Goal: Information Seeking & Learning: Learn about a topic

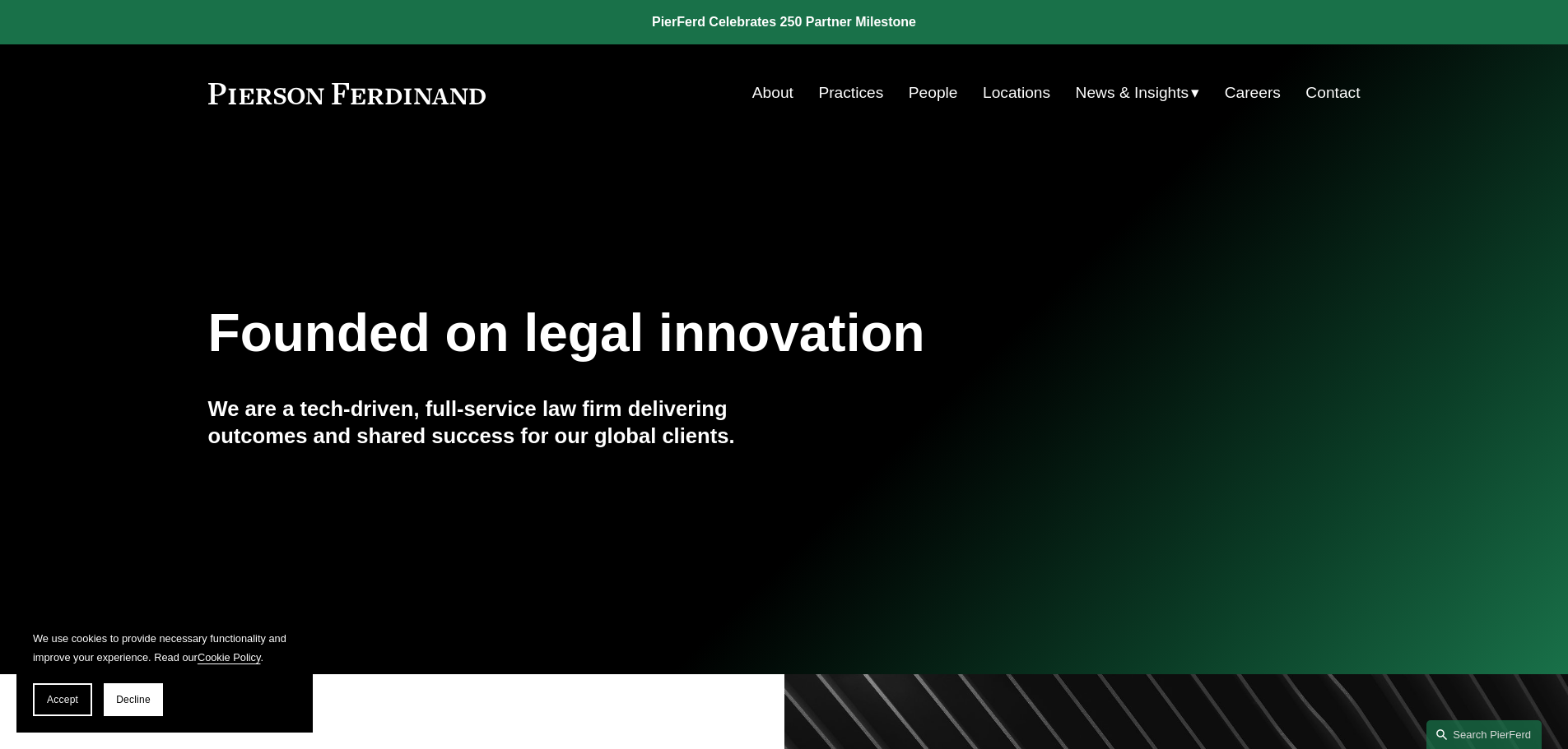
click at [1004, 95] on link "Locations" at bounding box center [1017, 92] width 67 height 31
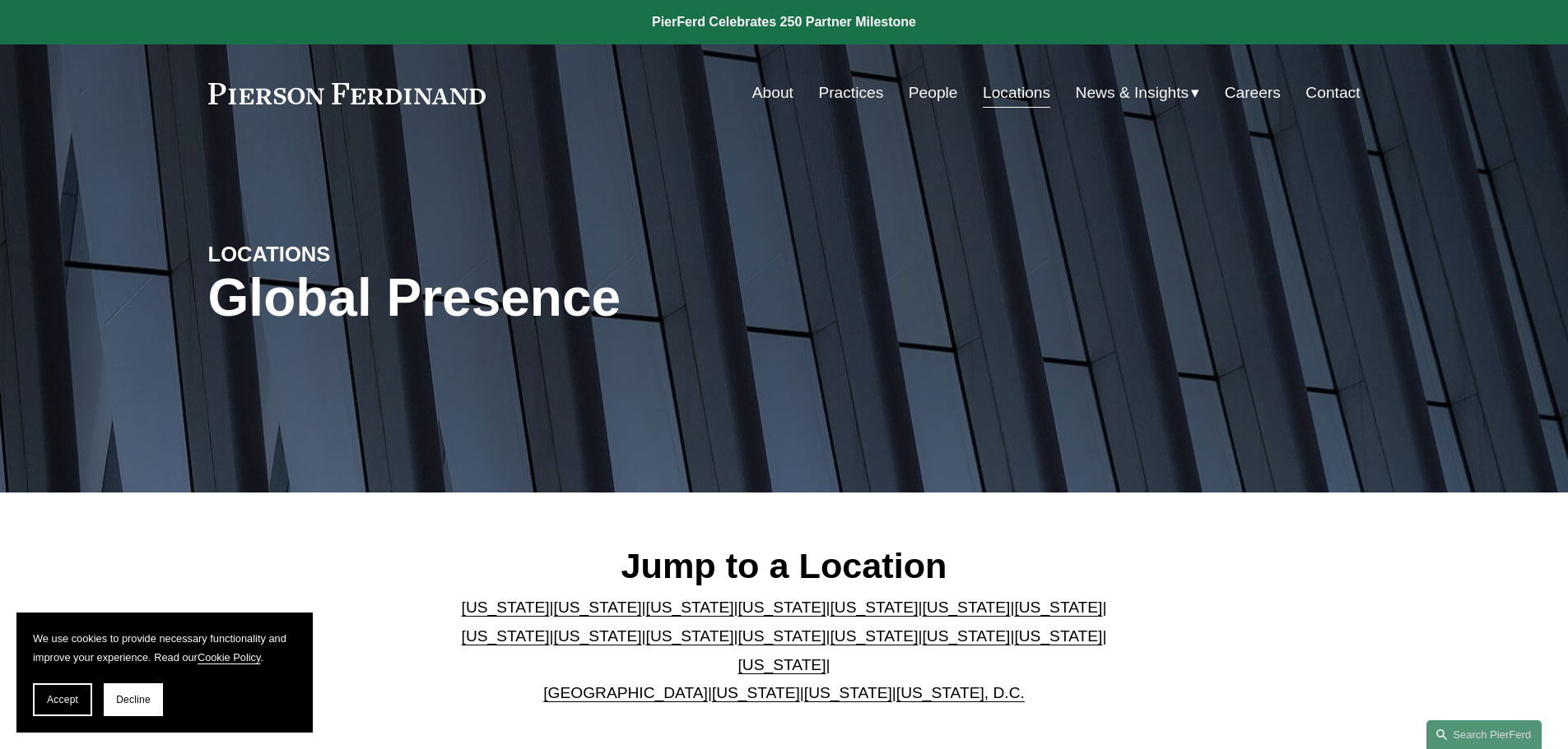
click at [1014, 616] on link "[US_STATE]" at bounding box center [1057, 607] width 88 height 17
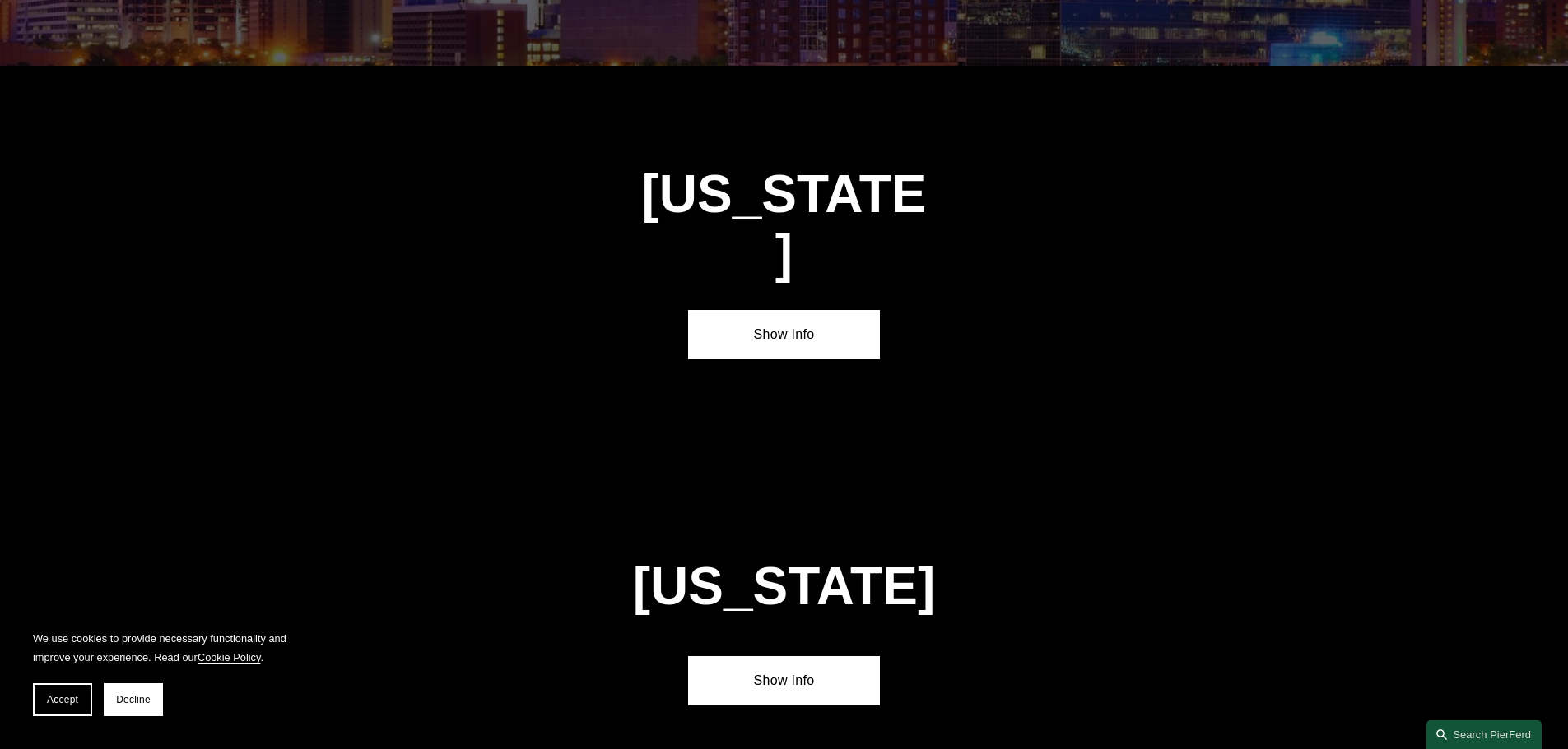
scroll to position [2826, 0]
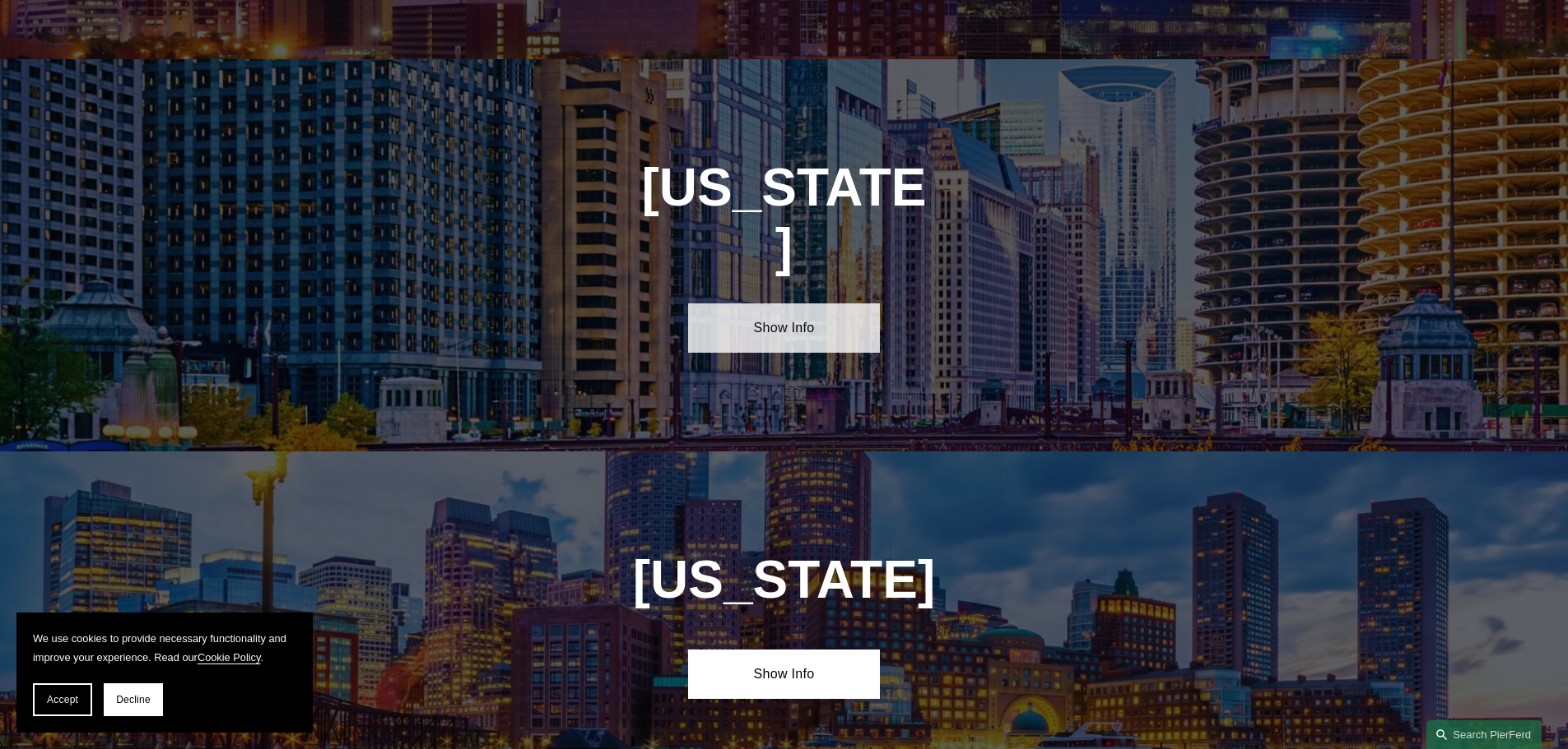
click at [735, 304] on link "Show Info" at bounding box center [784, 328] width 192 height 50
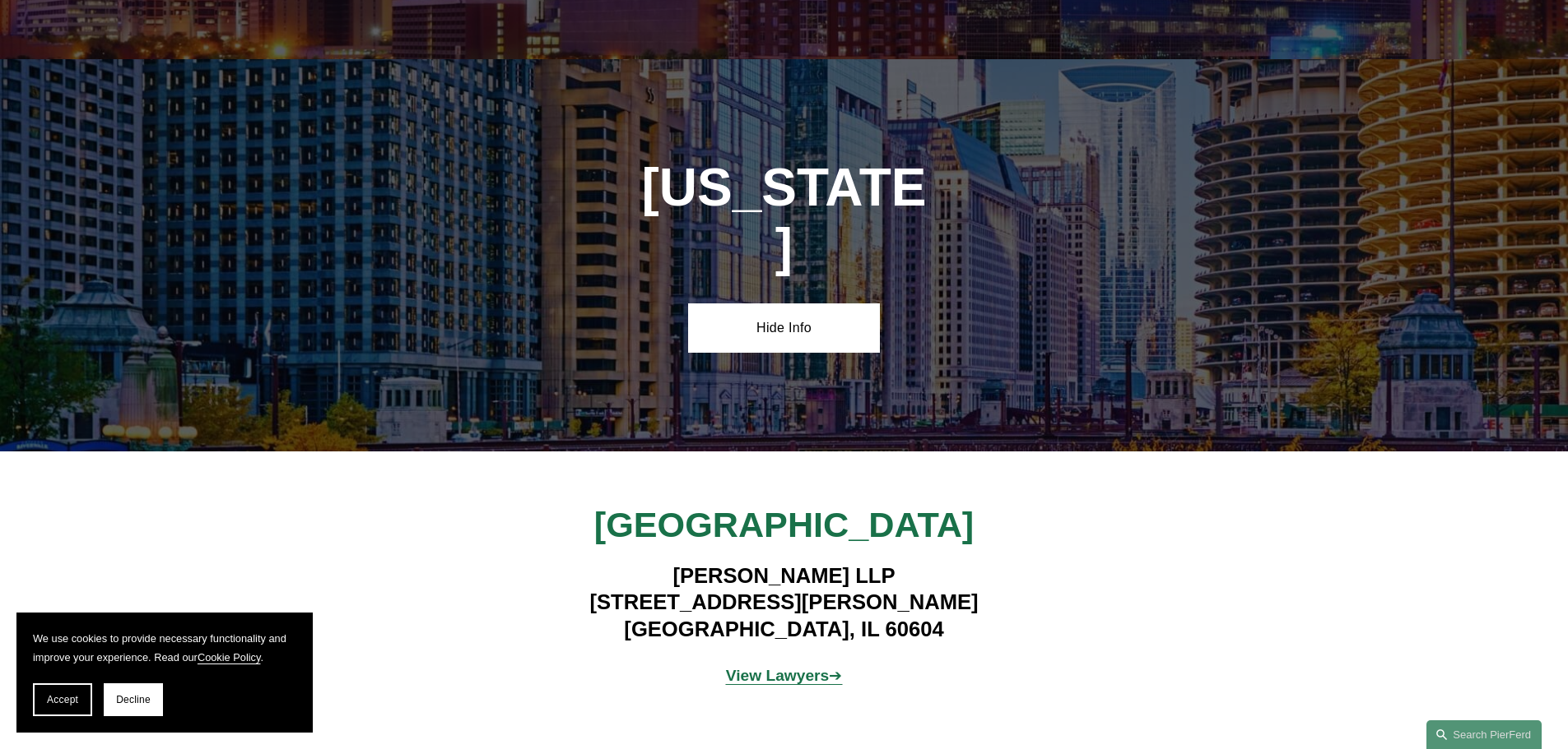
click at [776, 667] on strong "View Lawyers" at bounding box center [778, 675] width 104 height 17
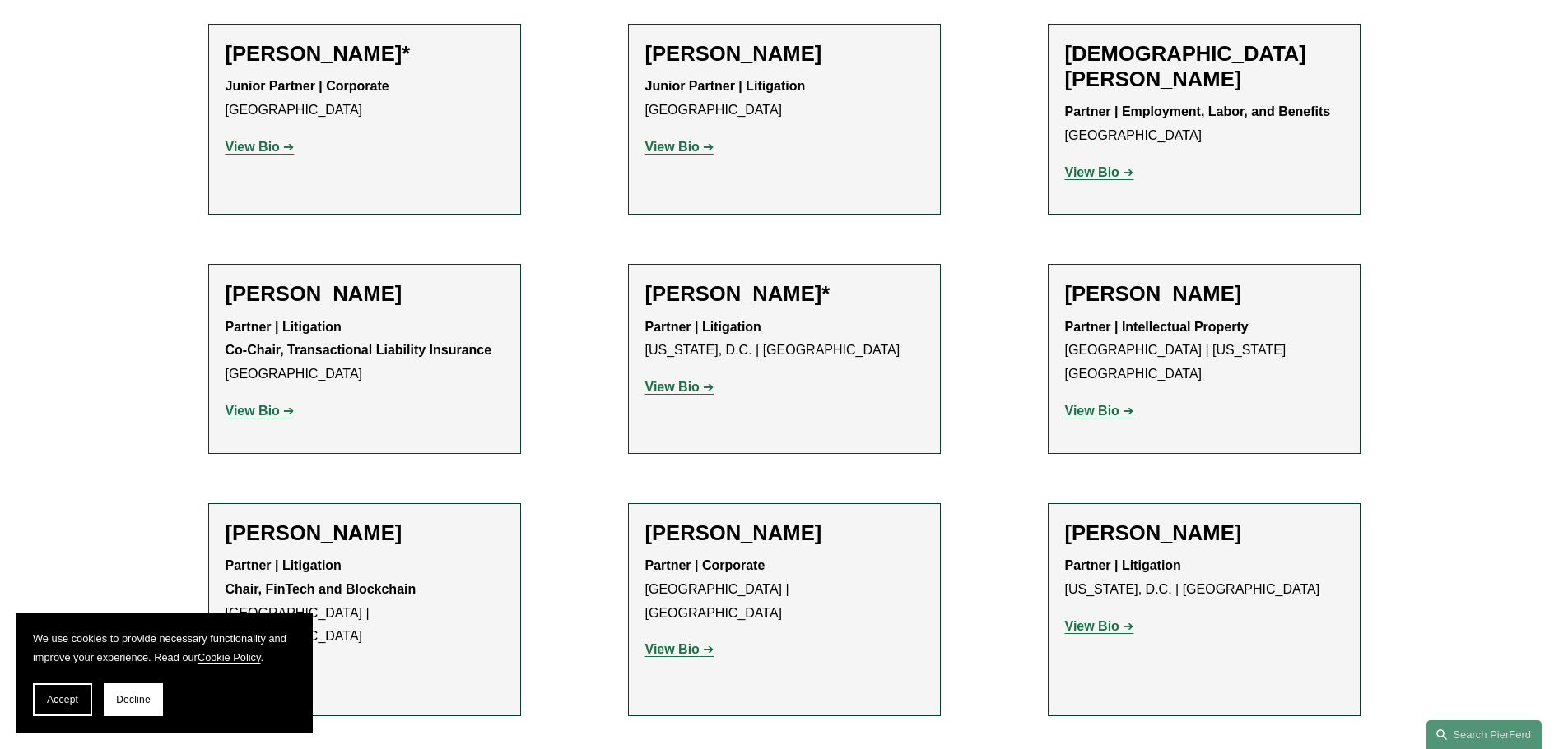
scroll to position [740, 0]
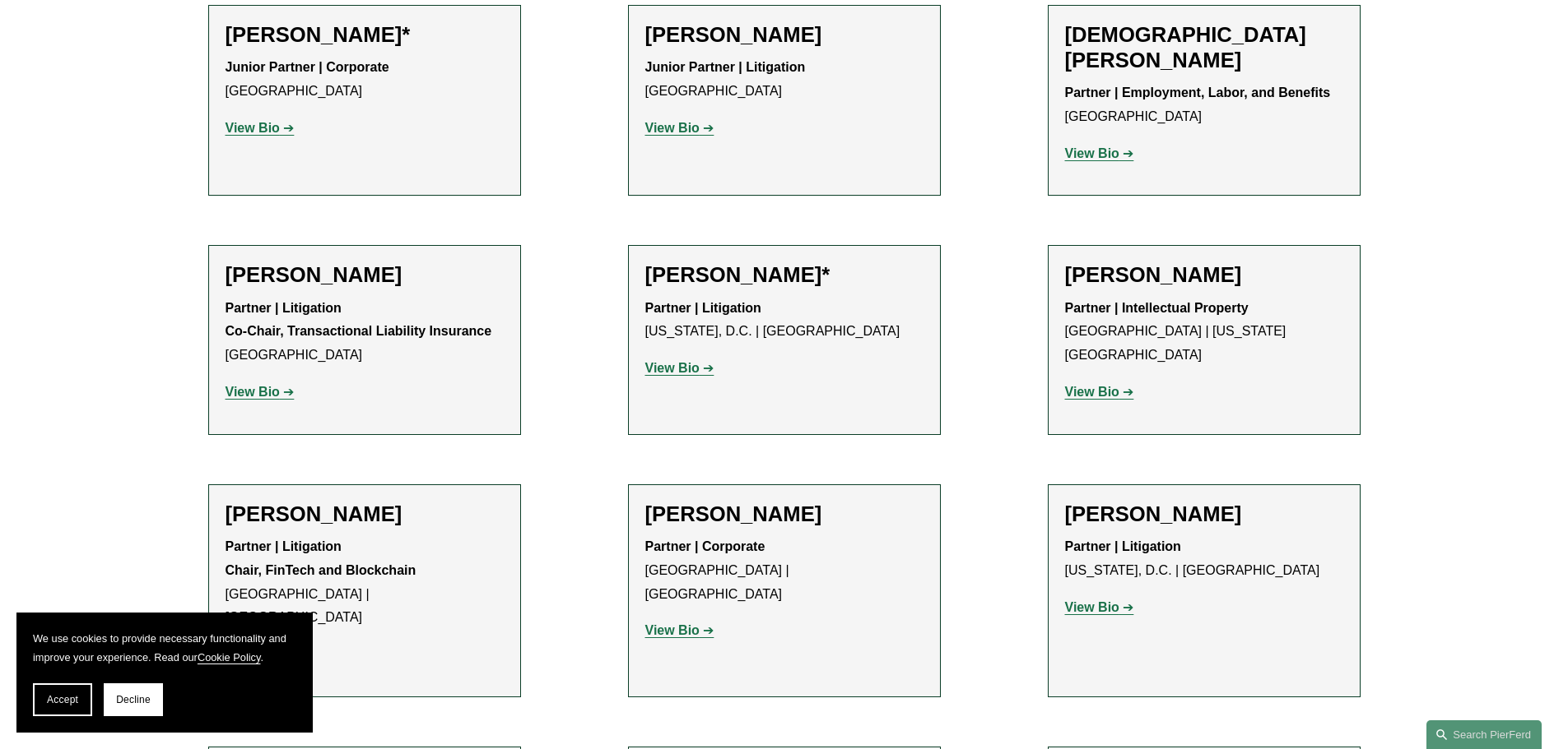
click at [661, 357] on p "View Bio" at bounding box center [784, 368] width 278 height 24
click at [661, 361] on strong "View Bio" at bounding box center [672, 368] width 54 height 14
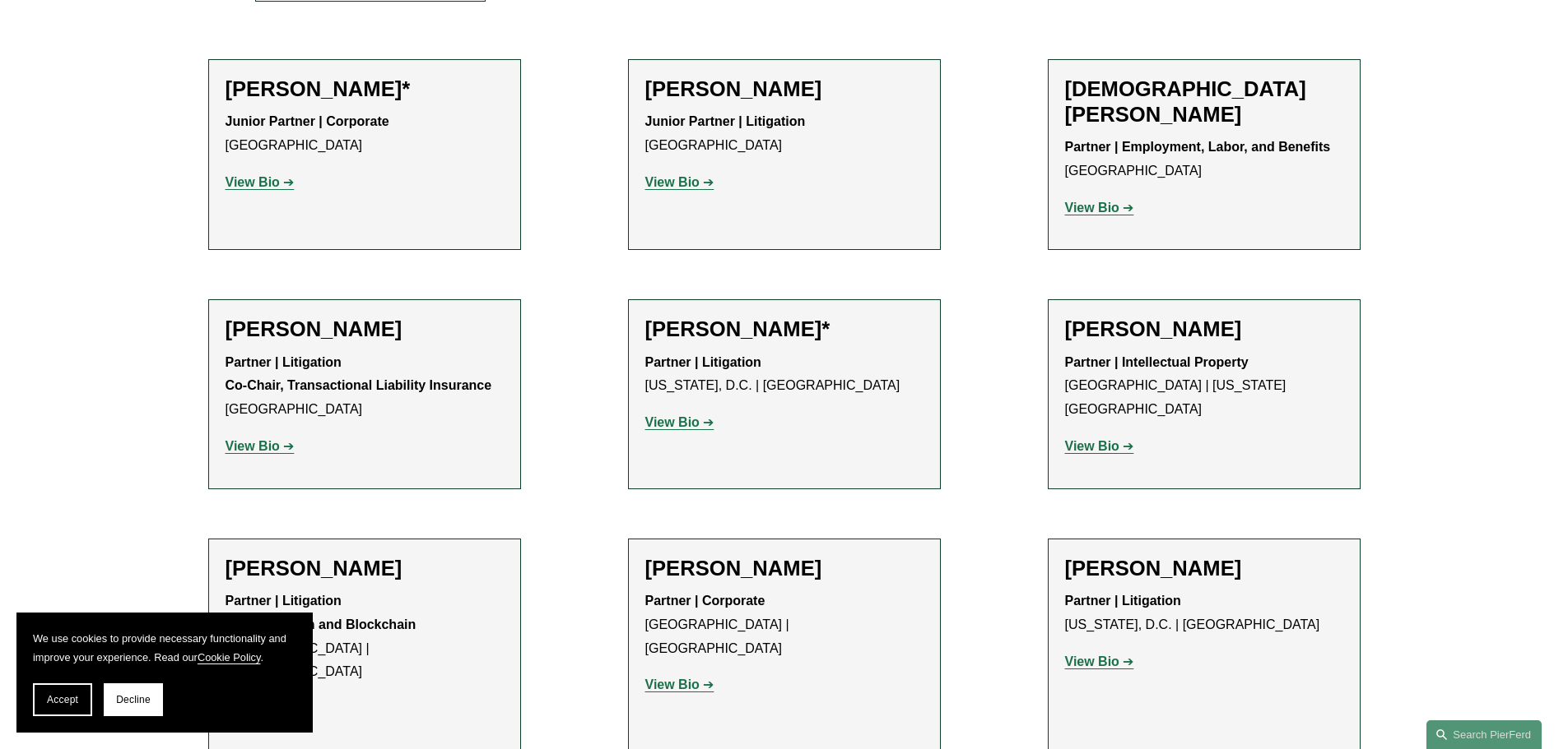
scroll to position [658, 0]
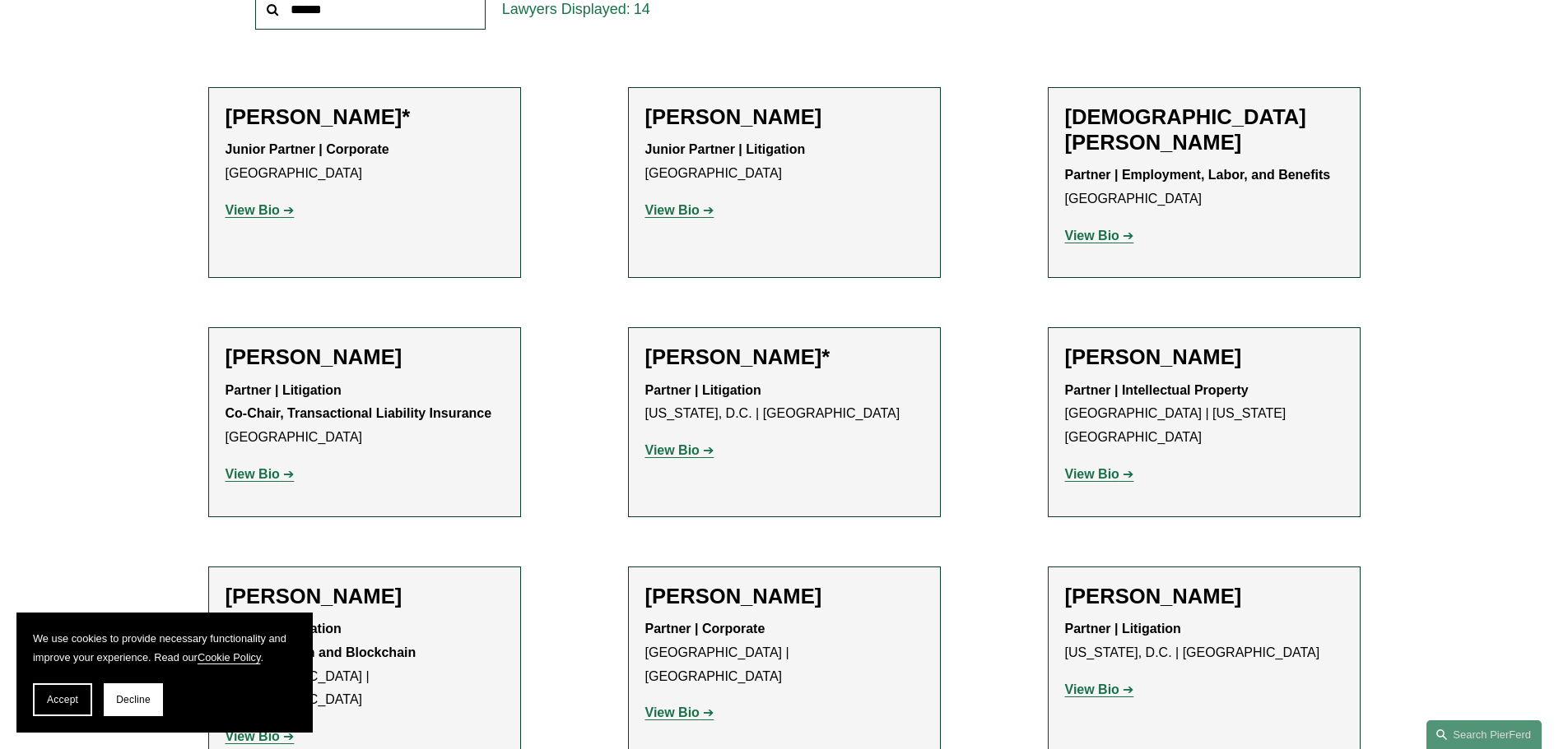
click at [251, 467] on strong "View Bio" at bounding box center [252, 474] width 54 height 14
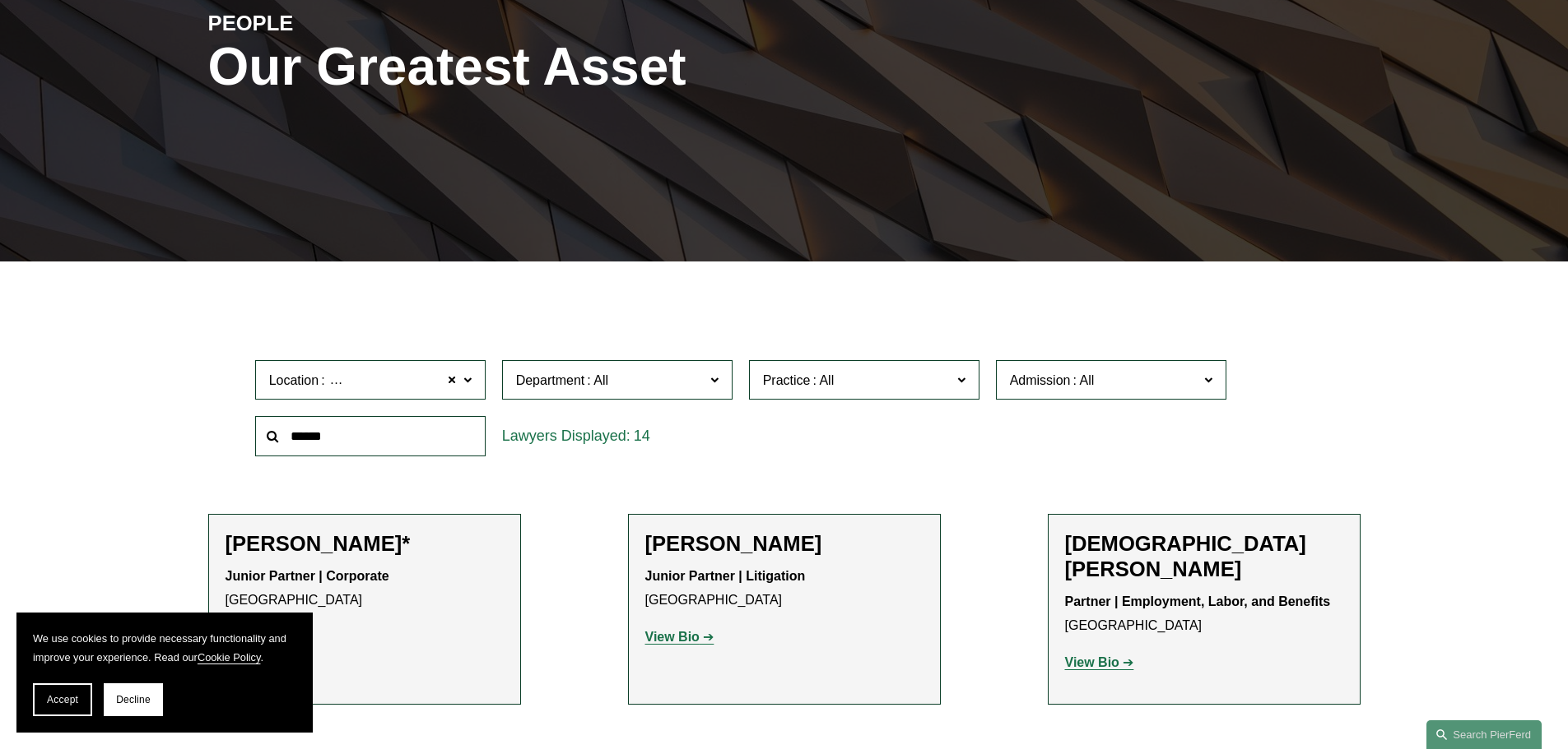
scroll to position [247, 0]
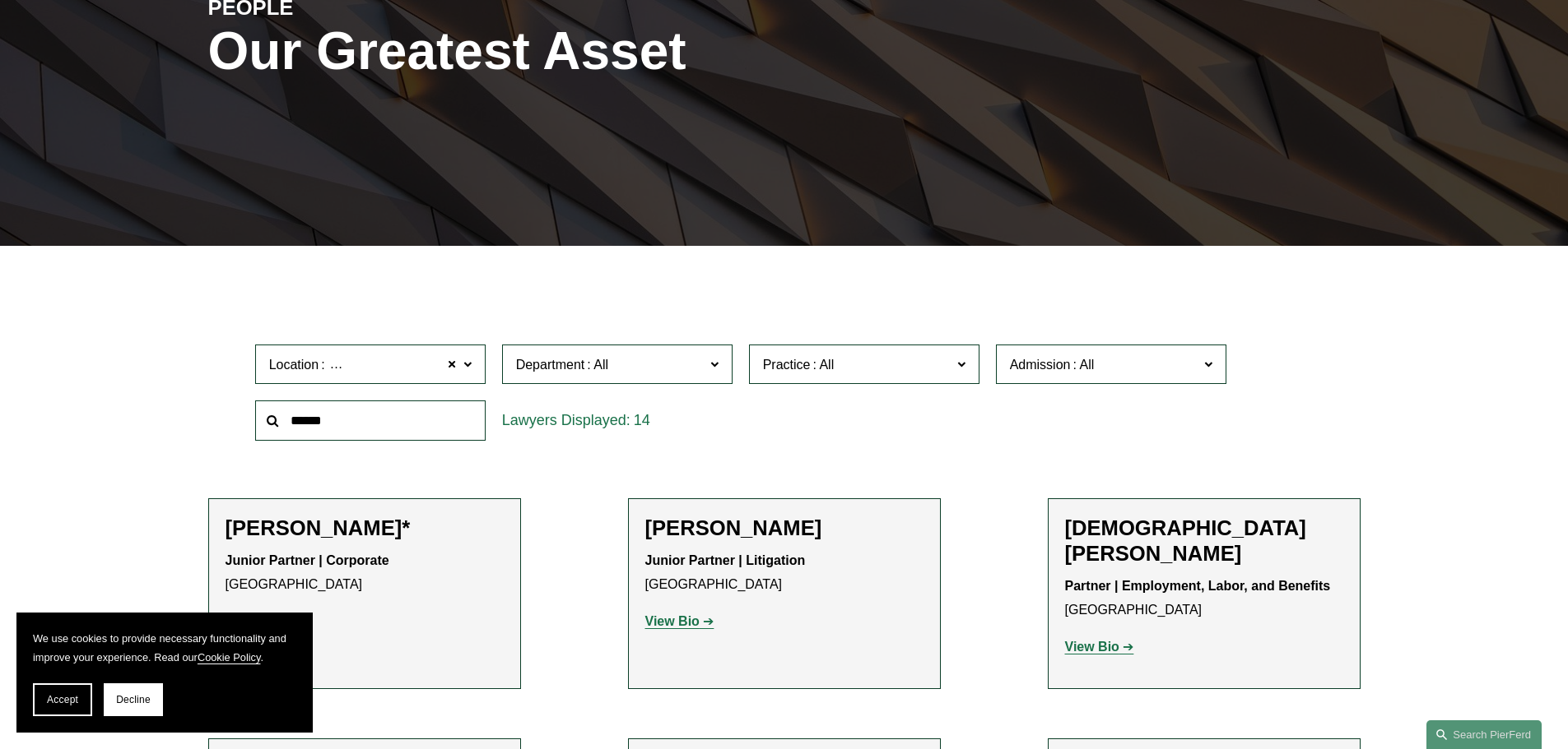
click at [792, 376] on span "Practice" at bounding box center [857, 365] width 188 height 22
click at [0, 0] on link "White Collar Defense & Investigations" at bounding box center [0, 0] width 0 height 0
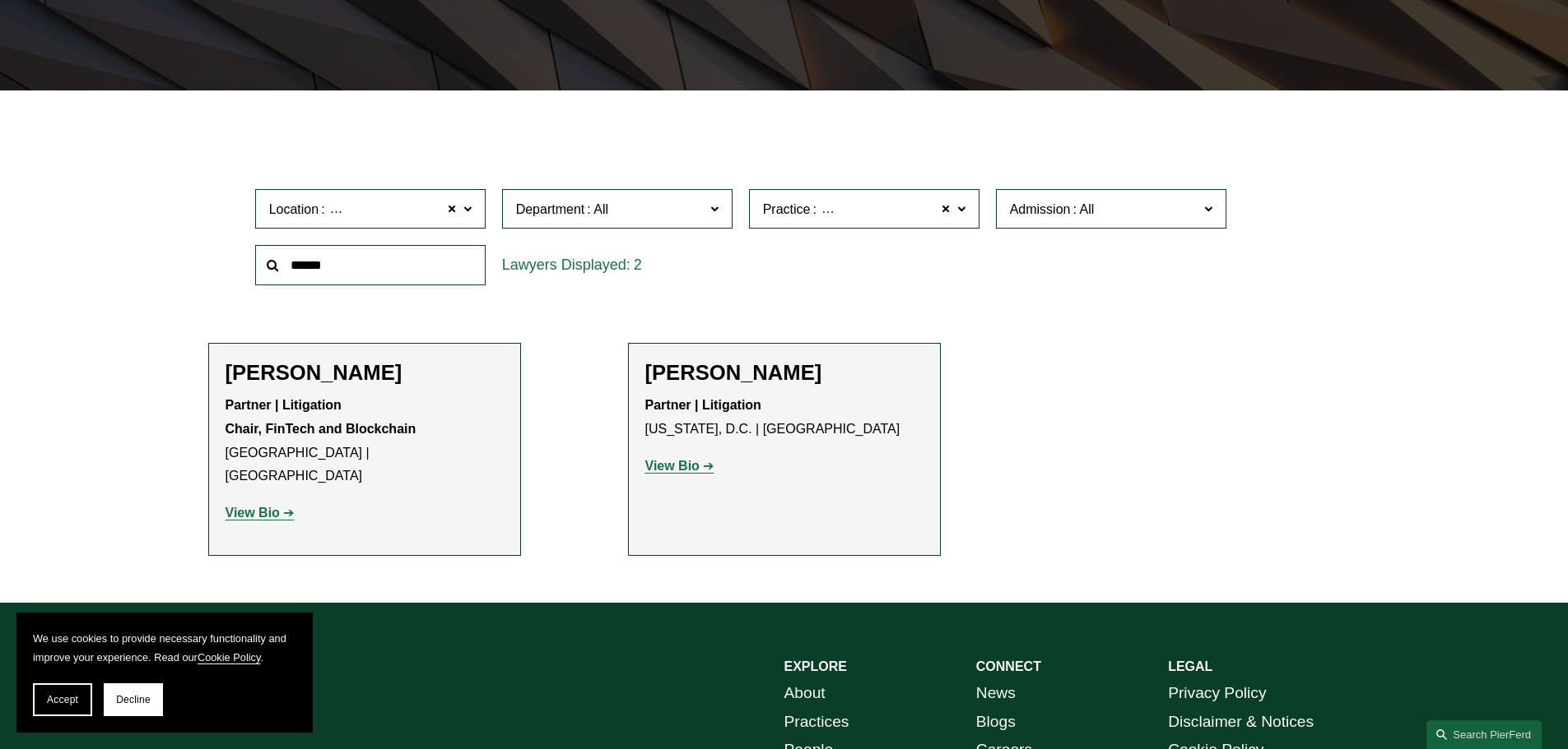
scroll to position [411, 0]
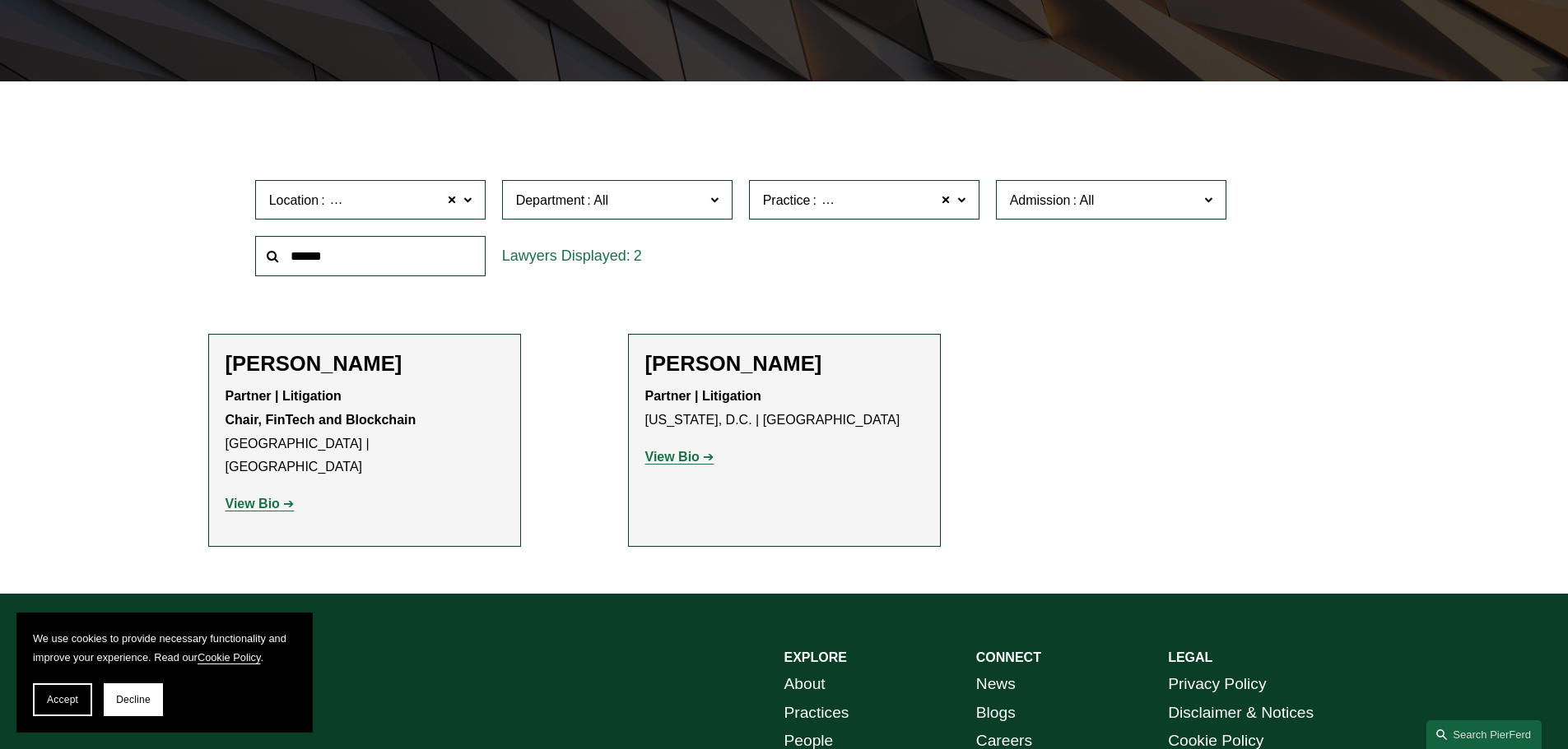
click at [659, 461] on strong "View Bio" at bounding box center [672, 457] width 54 height 14
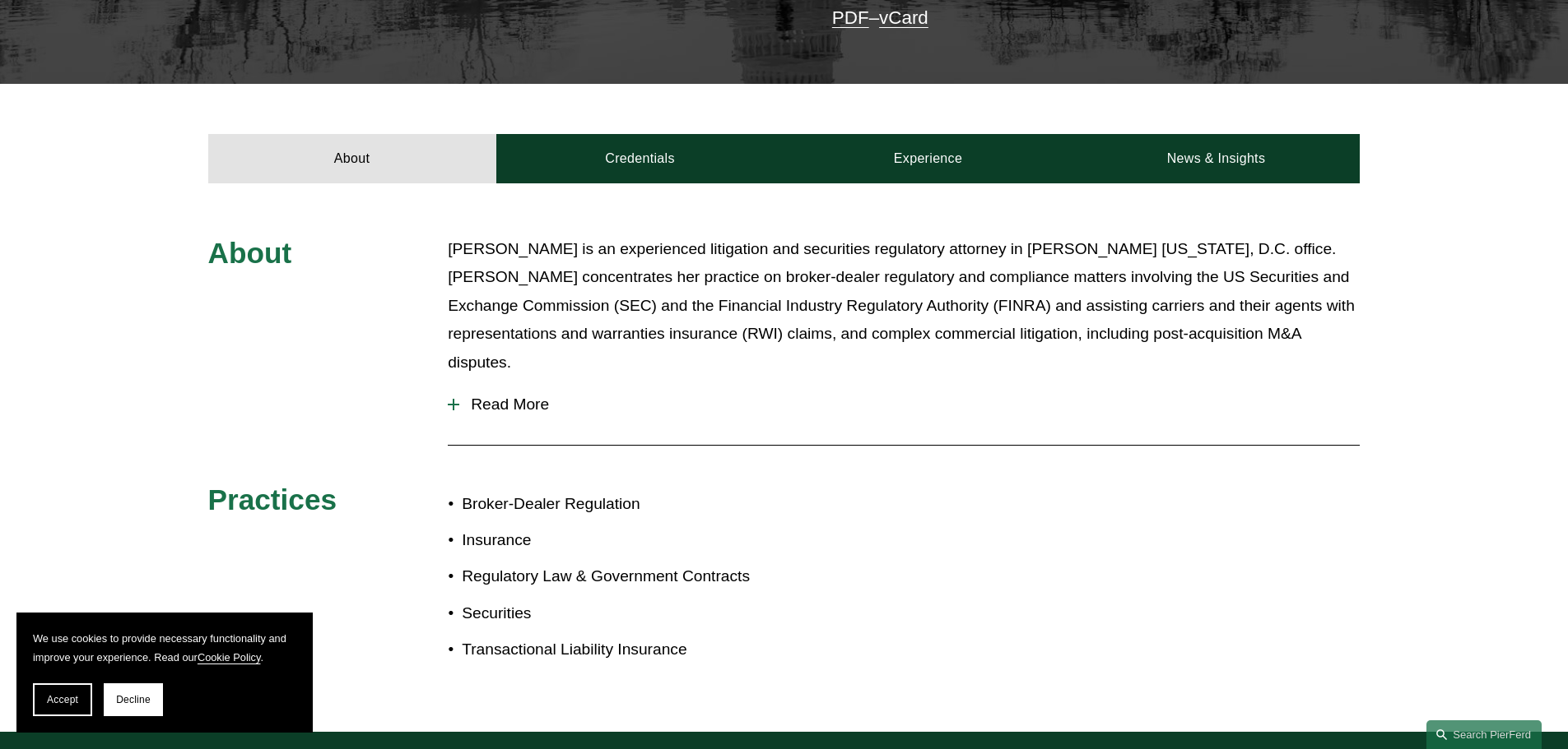
scroll to position [658, 0]
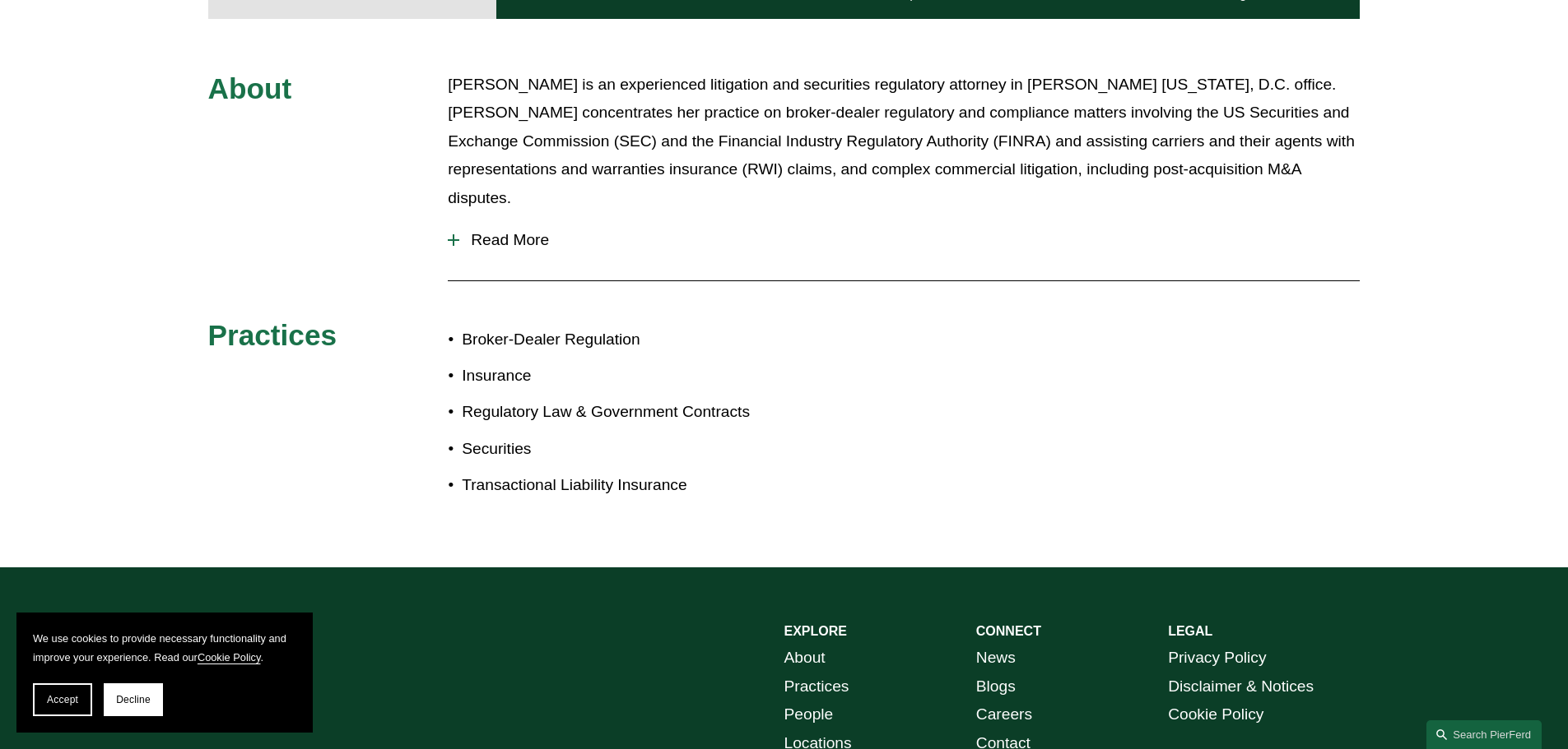
click at [530, 231] on span "Read More" at bounding box center [909, 240] width 900 height 18
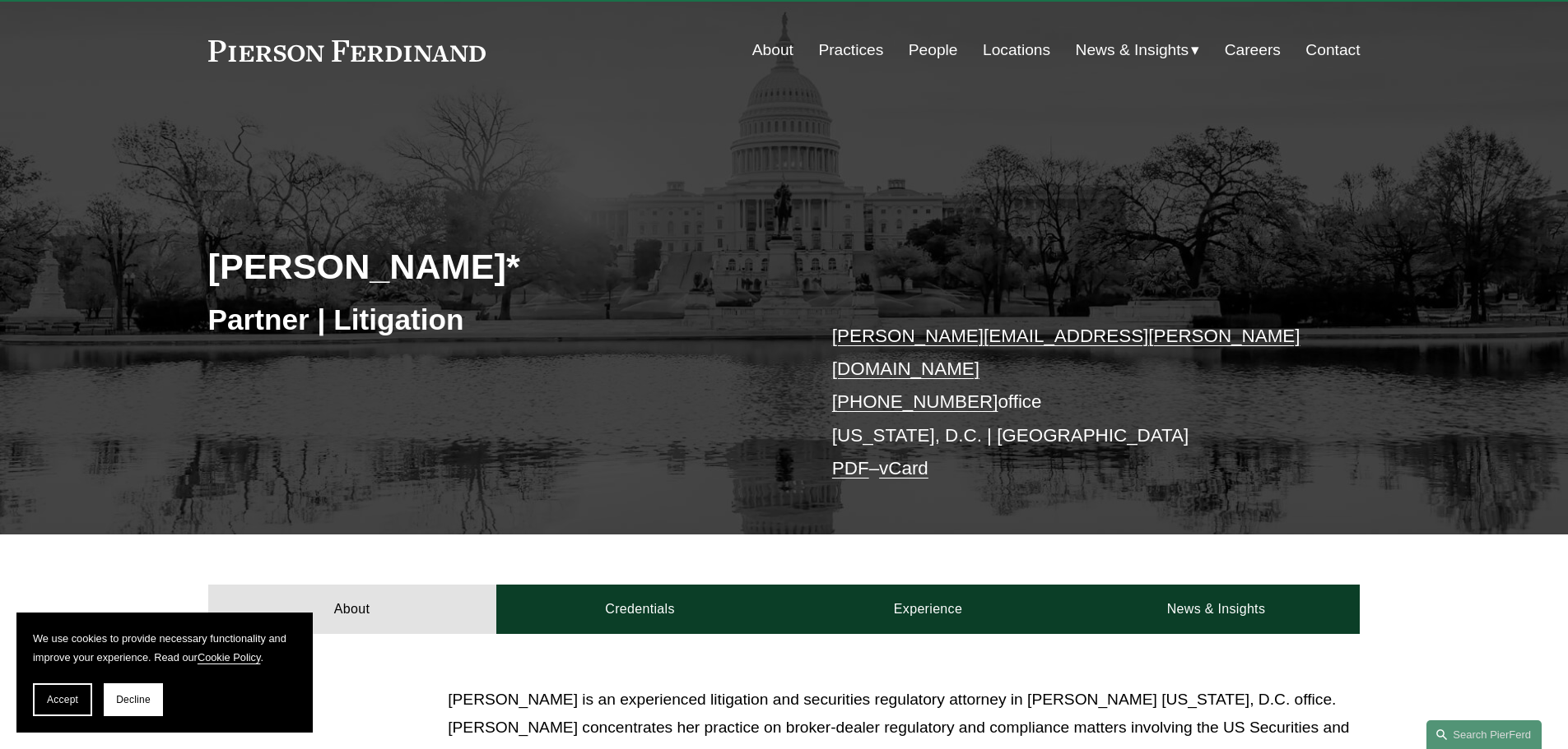
scroll to position [0, 0]
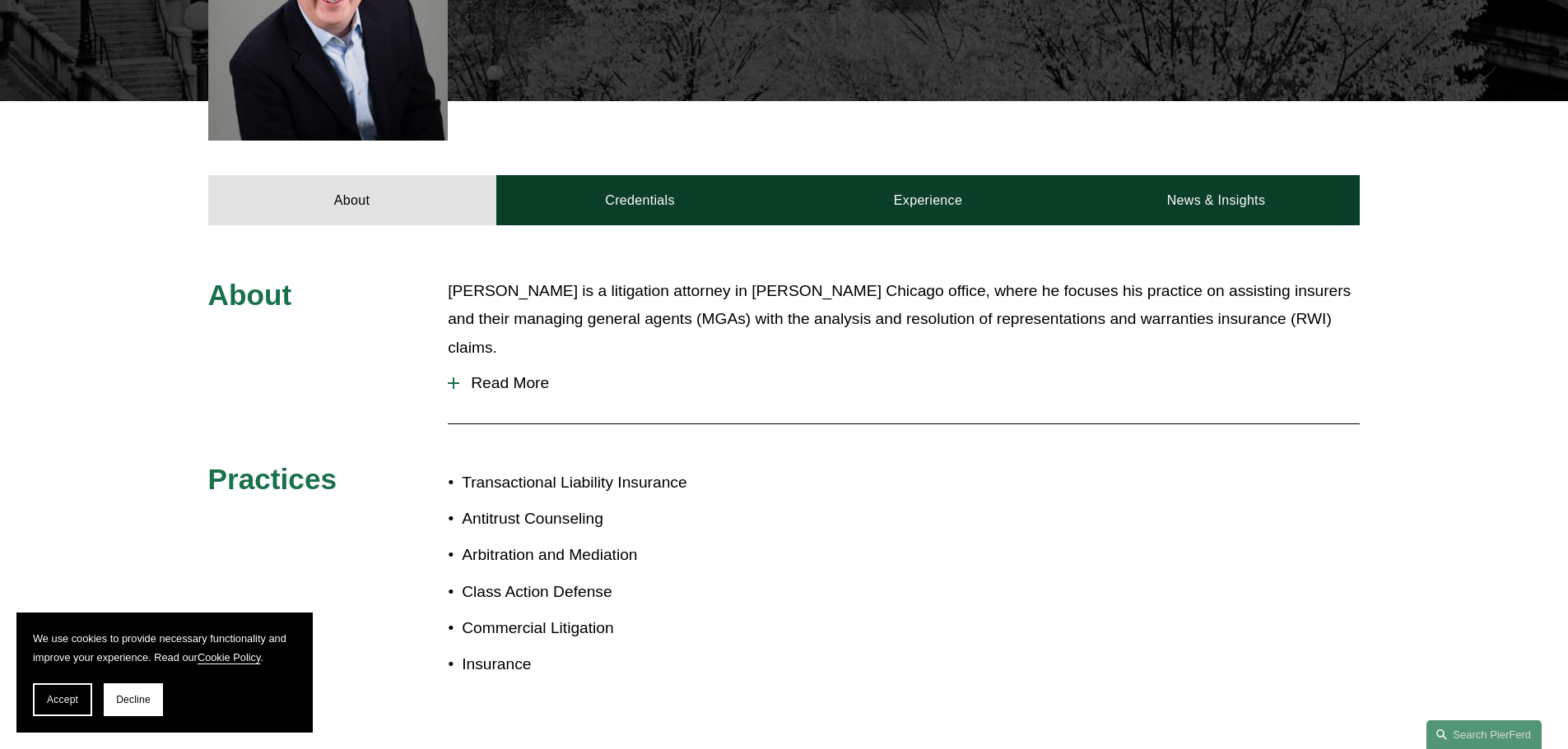
scroll to position [411, 0]
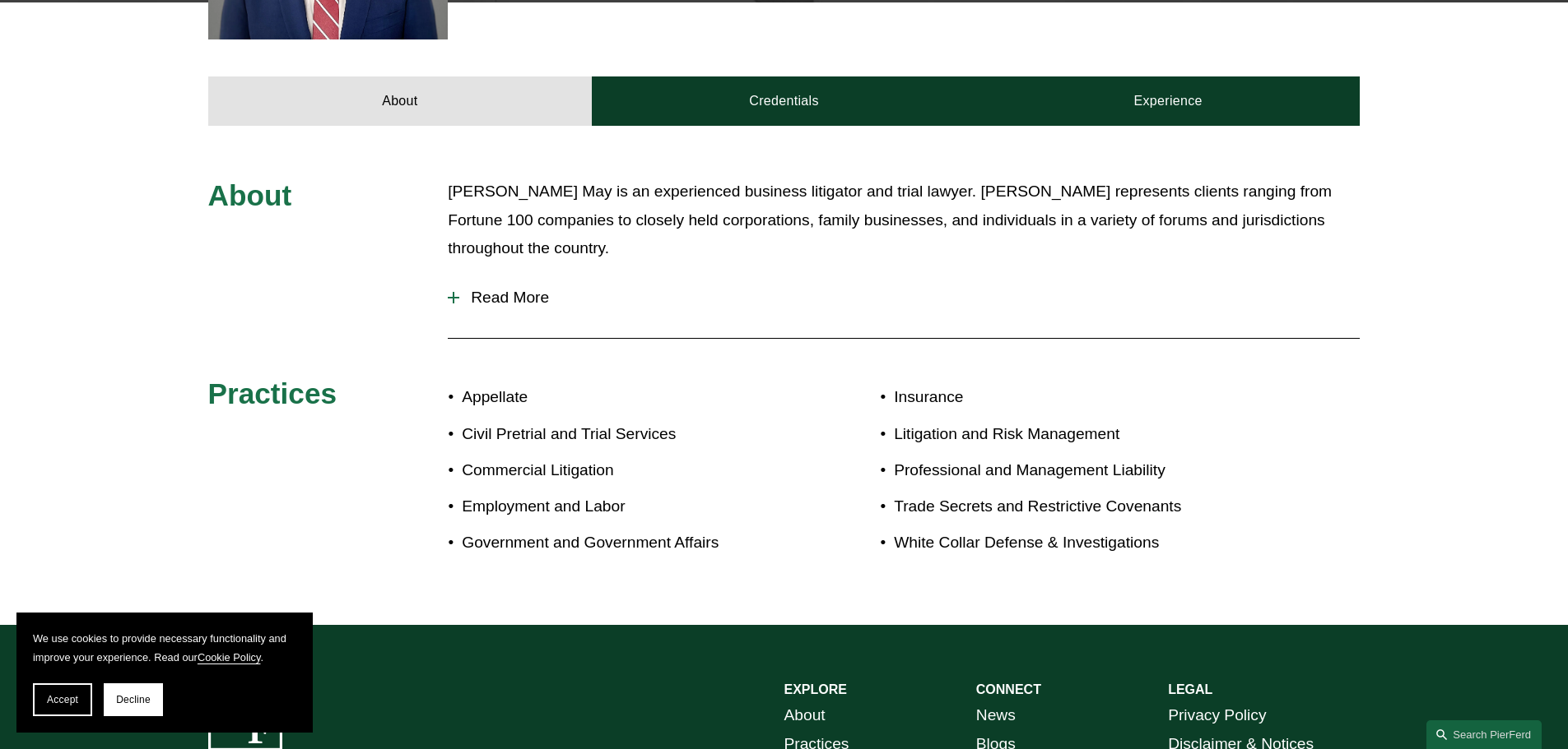
scroll to position [658, 0]
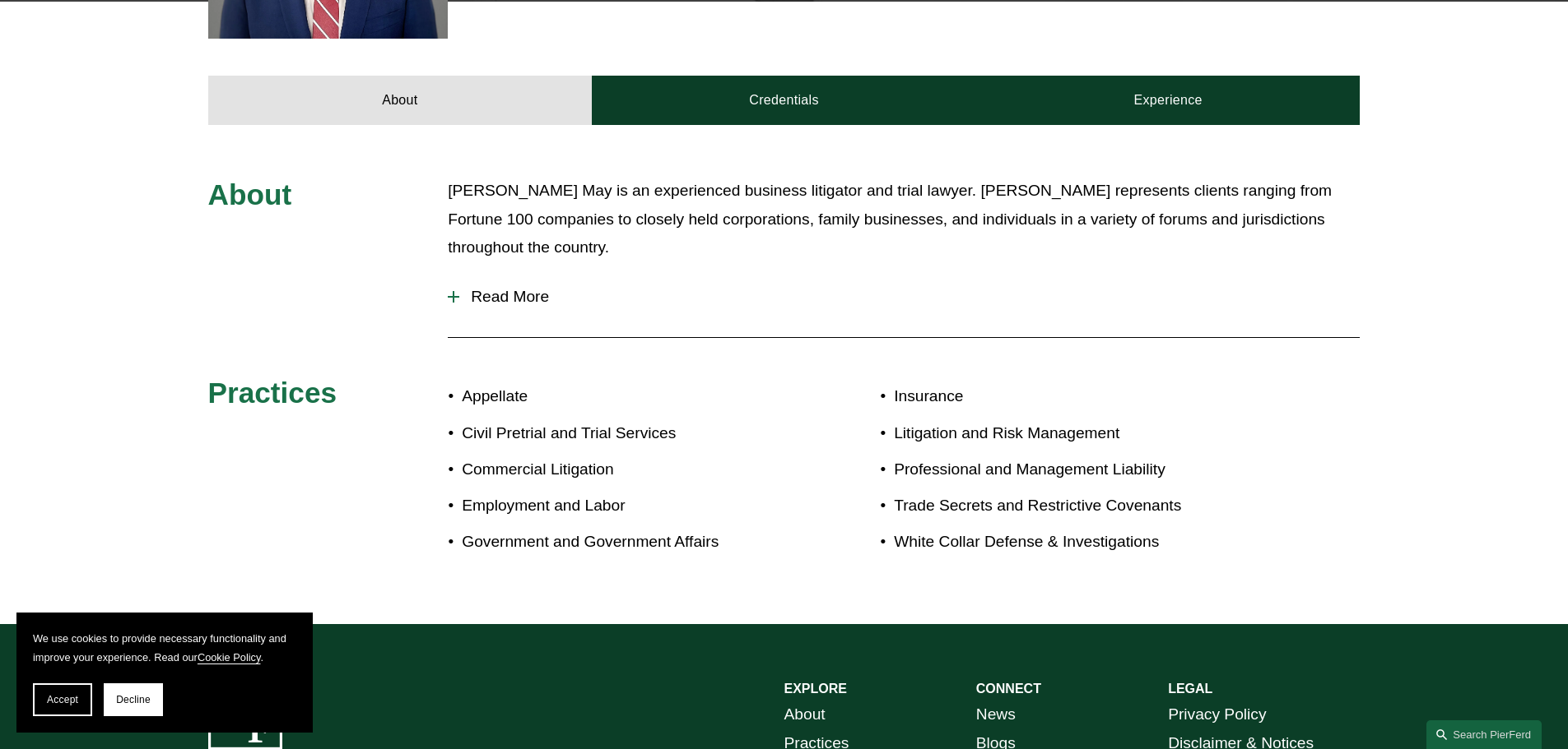
click at [454, 307] on button "Read More" at bounding box center [903, 297] width 912 height 43
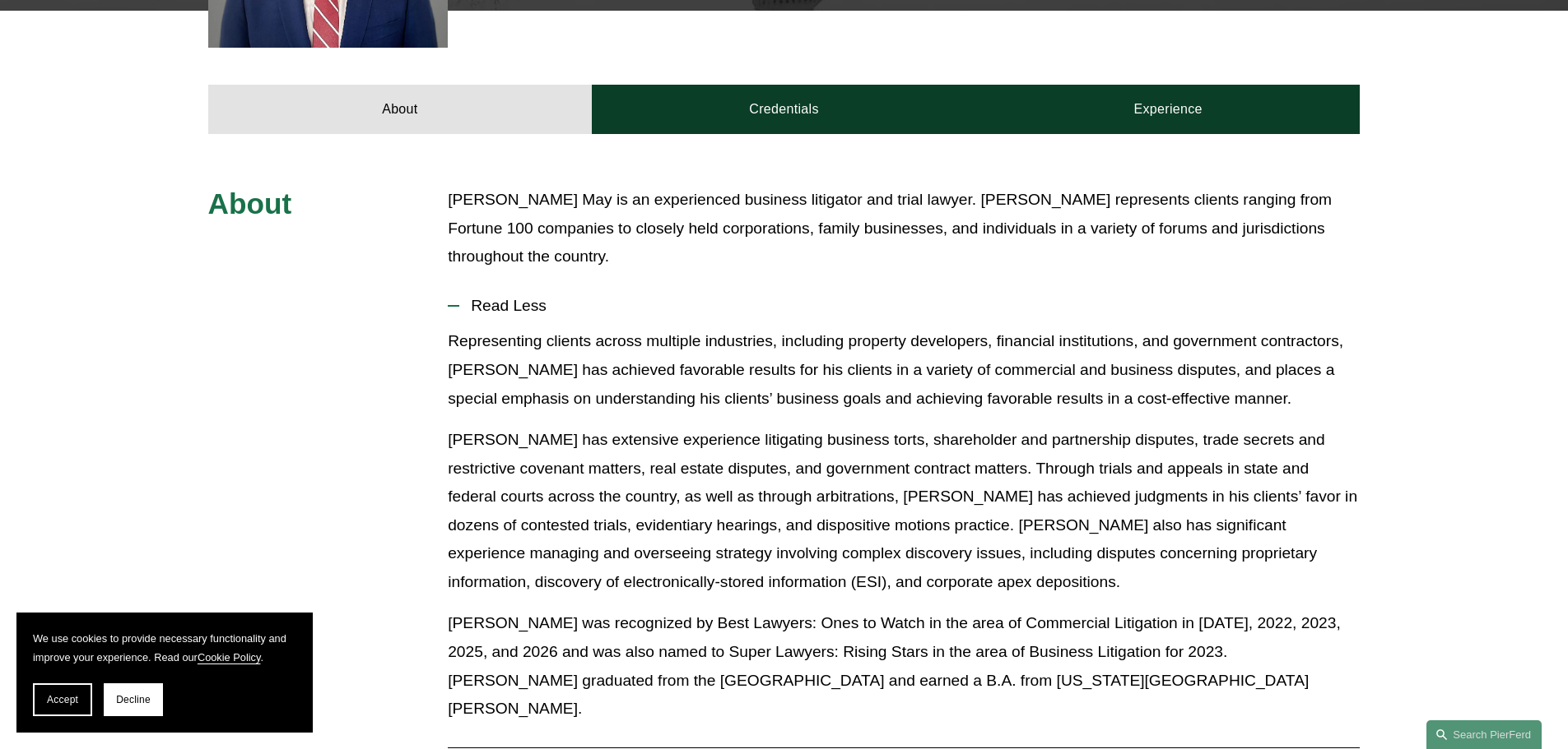
scroll to position [493, 0]
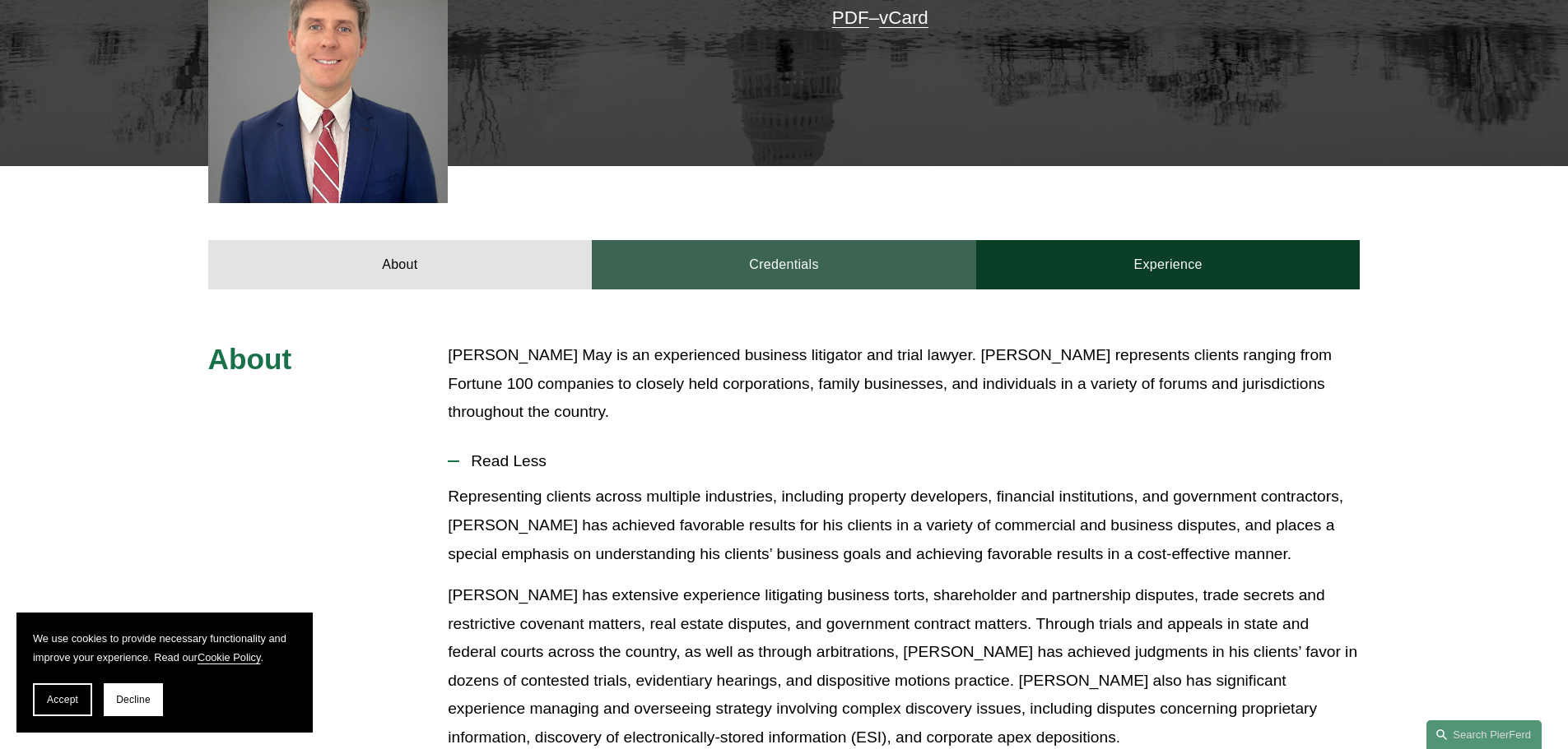
click at [767, 267] on link "Credentials" at bounding box center [783, 265] width 384 height 50
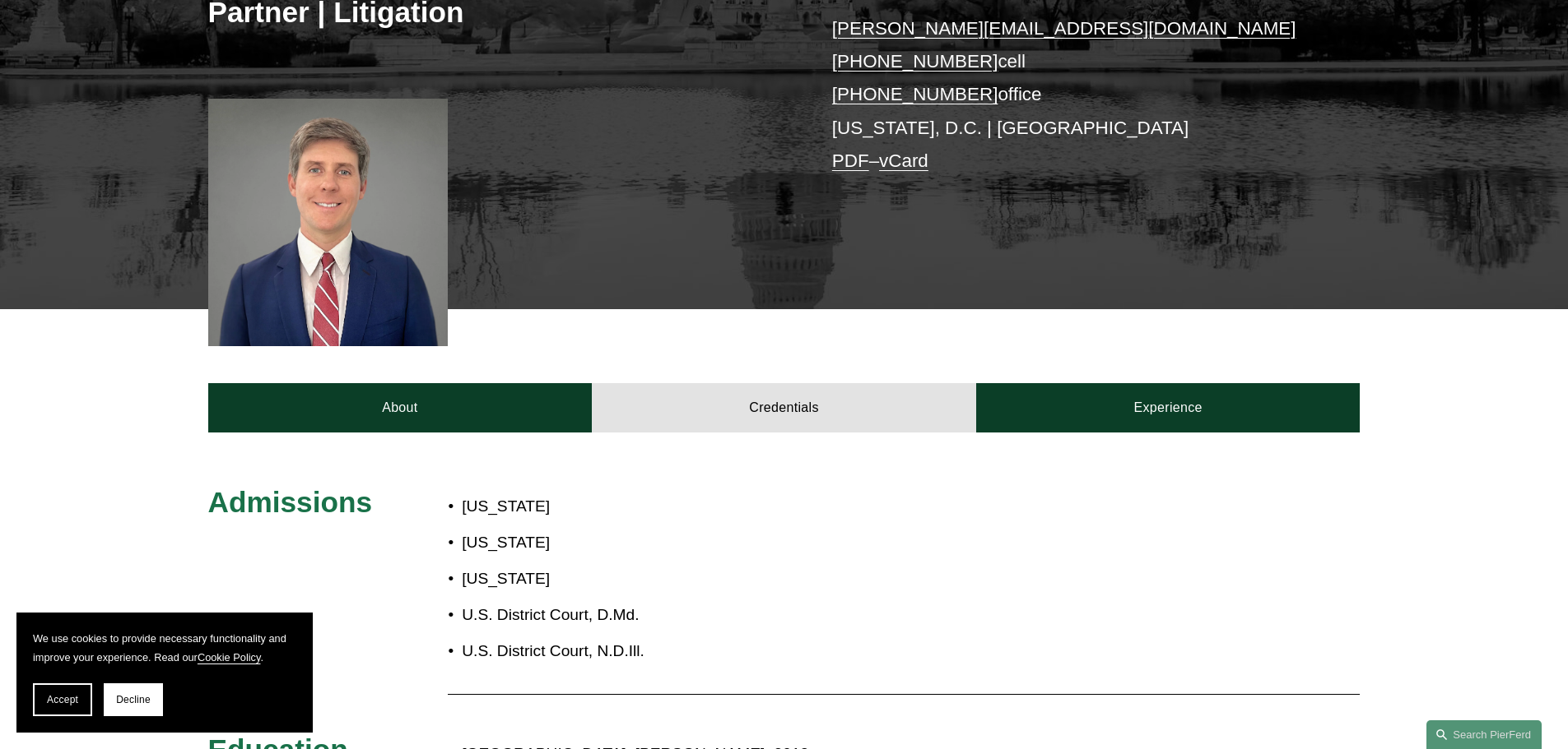
scroll to position [329, 0]
